Goal: Contribute content

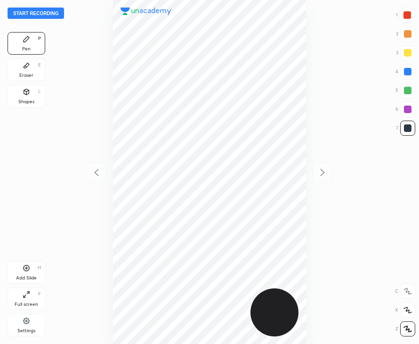
scroll to position [344, 268]
click at [57, 12] on button "Start recording" at bounding box center [36, 13] width 56 height 11
click at [406, 14] on div at bounding box center [407, 15] width 8 height 8
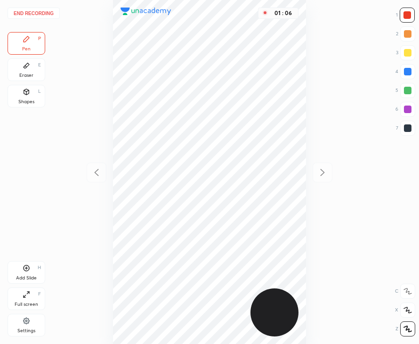
click at [407, 130] on div at bounding box center [408, 128] width 8 height 8
click at [406, 70] on div at bounding box center [408, 72] width 8 height 8
click at [407, 129] on div at bounding box center [408, 128] width 8 height 8
click at [29, 270] on icon at bounding box center [27, 268] width 8 height 8
click at [22, 273] on div "Add Slide H" at bounding box center [27, 272] width 38 height 23
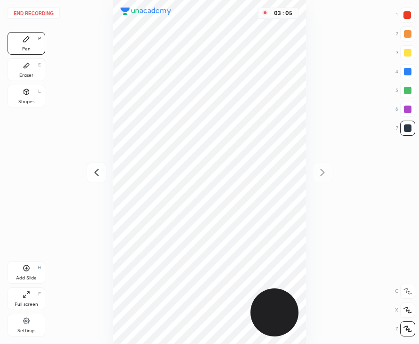
click at [98, 176] on icon at bounding box center [96, 172] width 11 height 11
click at [323, 171] on icon at bounding box center [323, 172] width 4 height 7
click at [44, 14] on button "End recording" at bounding box center [34, 13] width 52 height 11
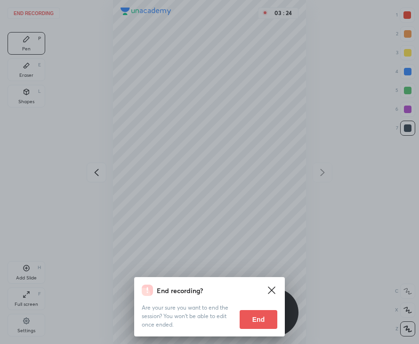
click at [249, 316] on button "End" at bounding box center [259, 319] width 38 height 19
